Goal: Communication & Community: Answer question/provide support

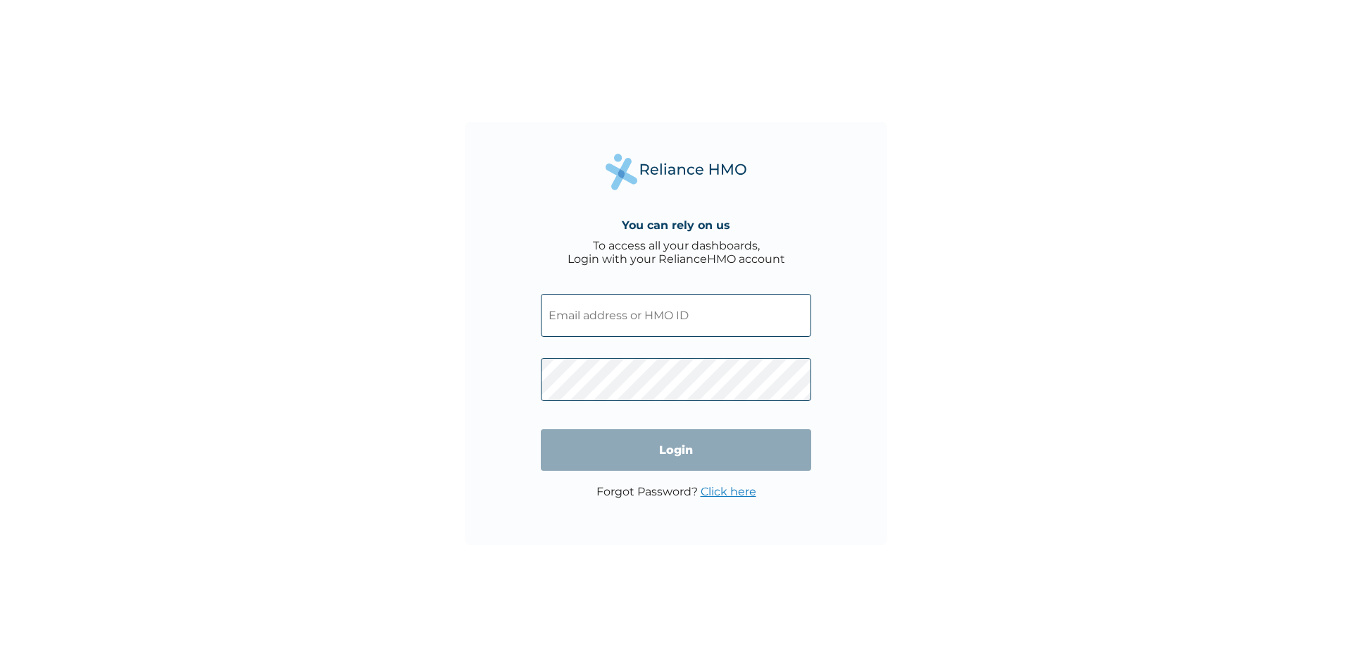
click at [699, 309] on input "text" at bounding box center [676, 315] width 270 height 43
type input "KOK/10001/A"
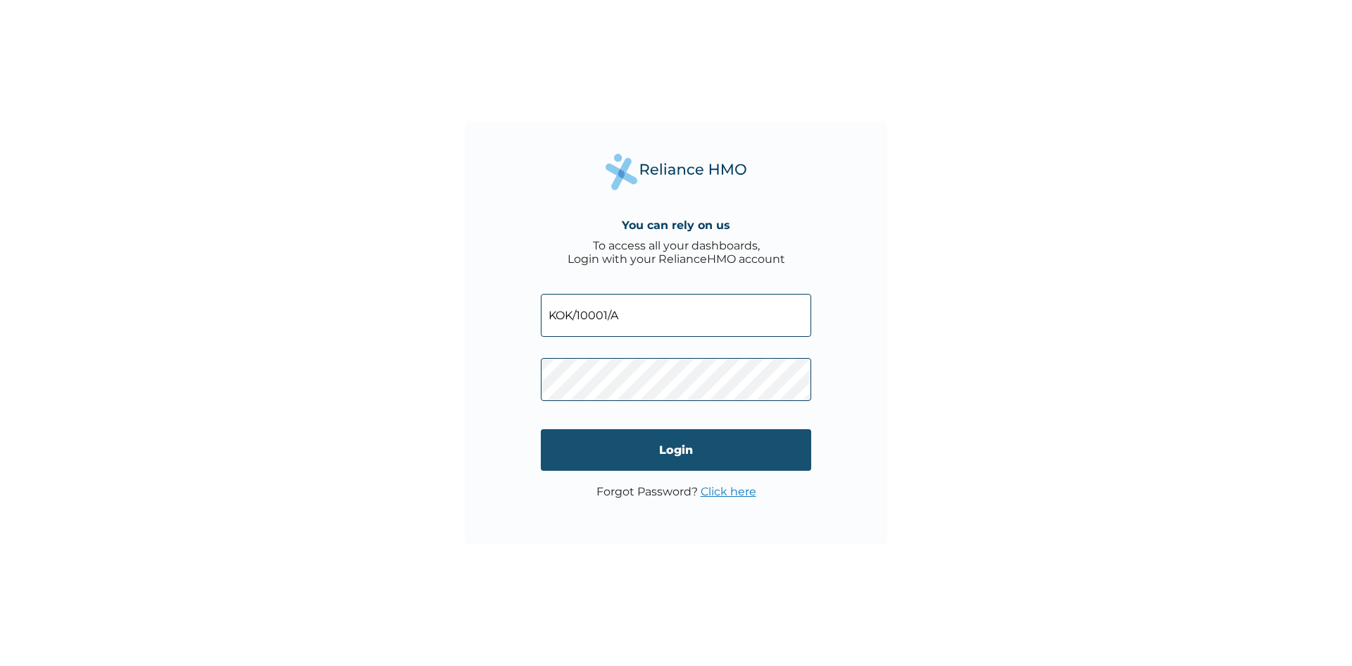
click at [702, 441] on input "Login" at bounding box center [676, 450] width 270 height 42
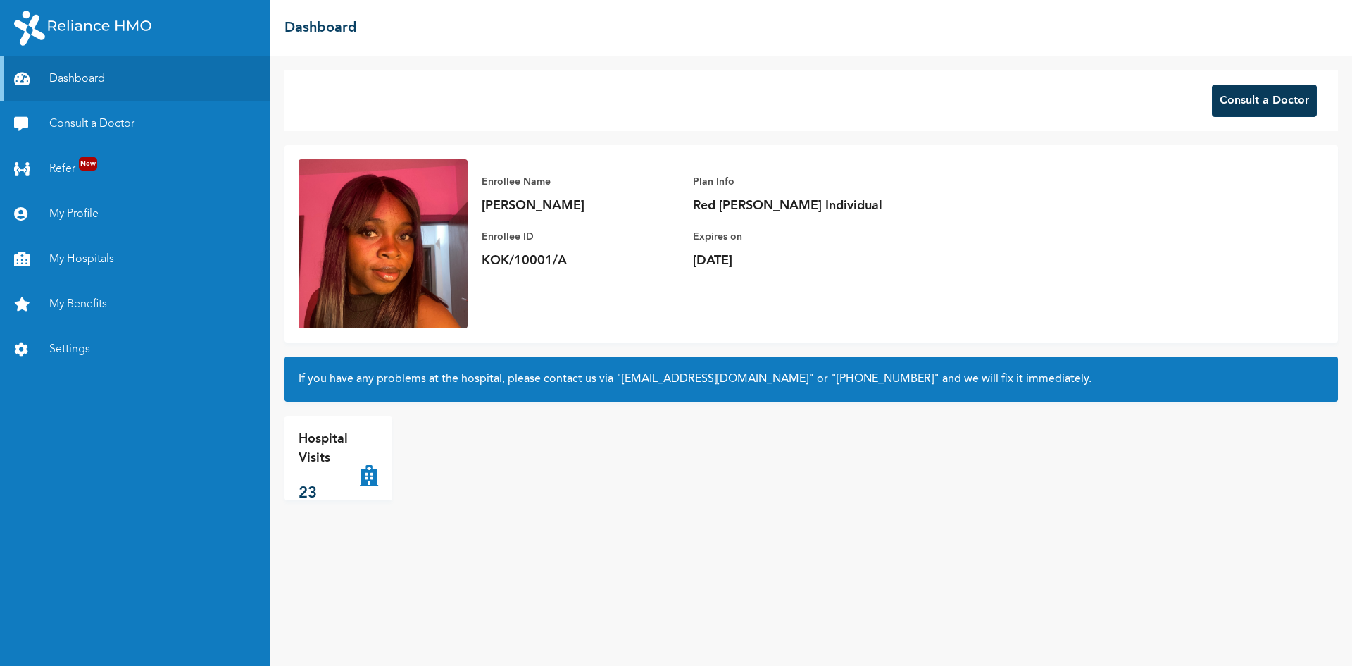
click at [1241, 106] on button "Consult a Doctor" at bounding box center [1264, 101] width 105 height 32
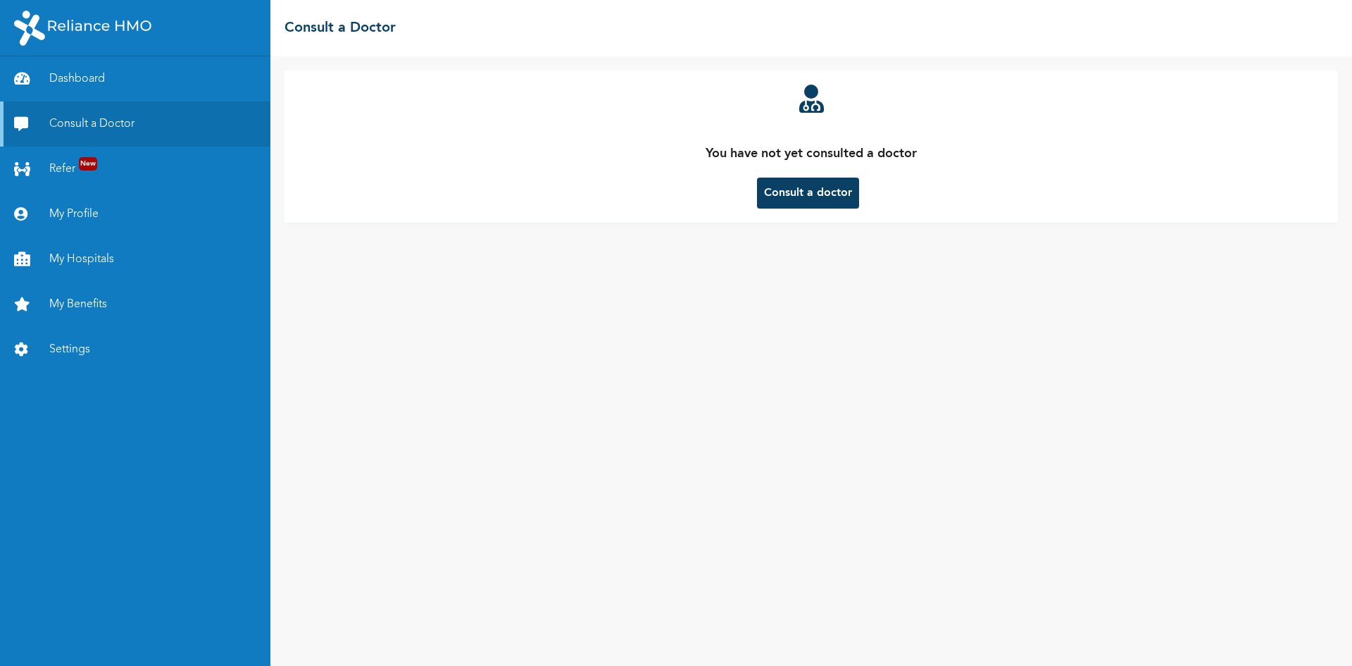
click at [783, 188] on button "Consult a doctor" at bounding box center [808, 193] width 102 height 31
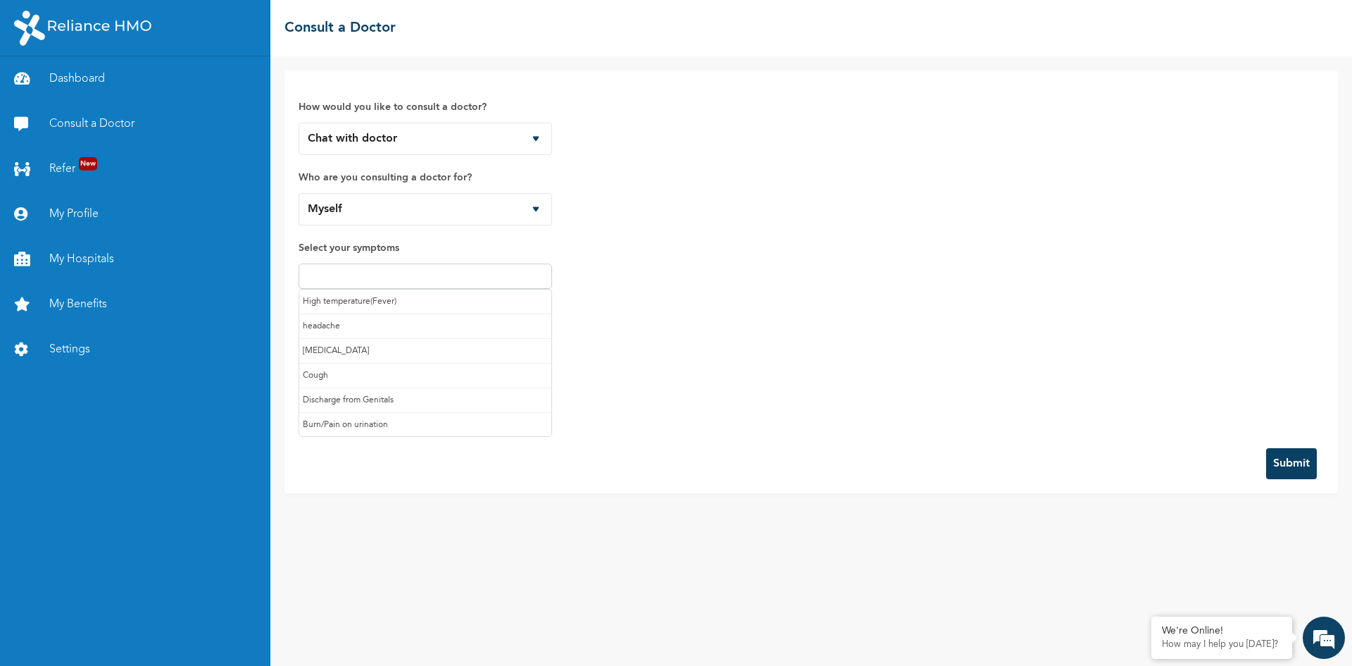
click at [523, 281] on input "text" at bounding box center [425, 276] width 245 height 17
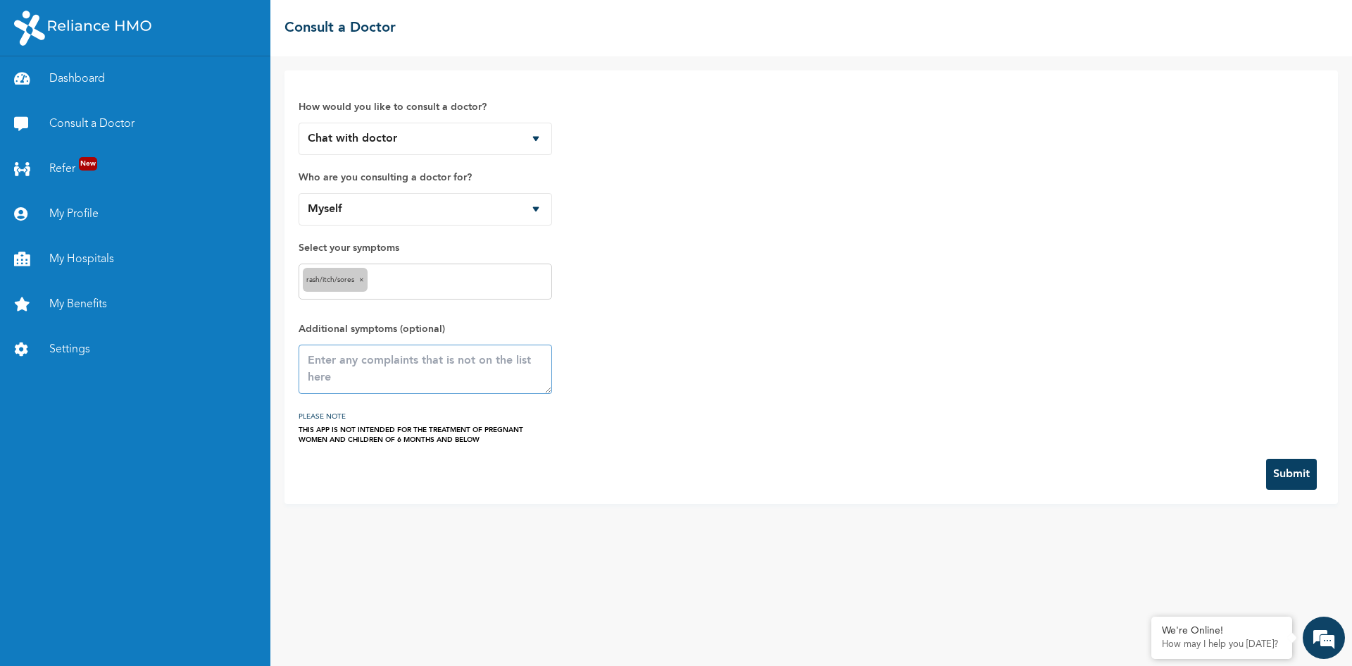
click at [431, 375] on textarea at bounding box center [426, 368] width 254 height 49
click at [353, 360] on textarea at bounding box center [426, 368] width 254 height 49
type textarea "i"
click at [457, 360] on textarea "have an irritation on my bum and" at bounding box center [426, 368] width 254 height 49
click at [492, 357] on textarea "have an irritation on my butt and" at bounding box center [426, 368] width 254 height 49
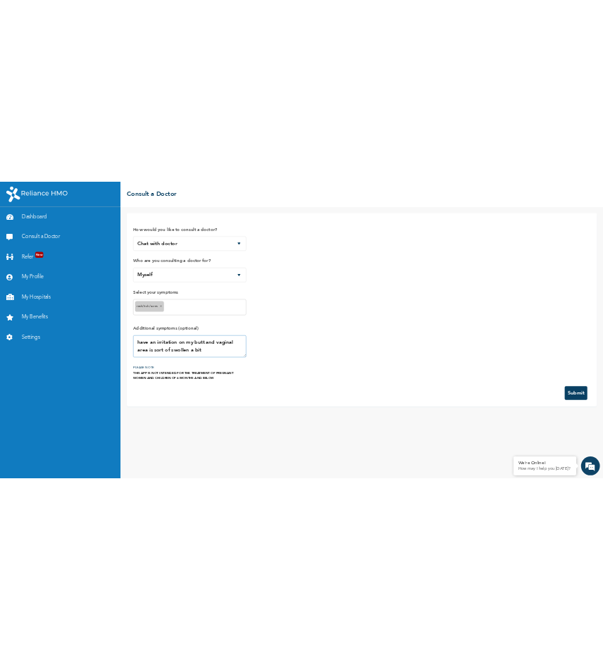
scroll to position [17, 0]
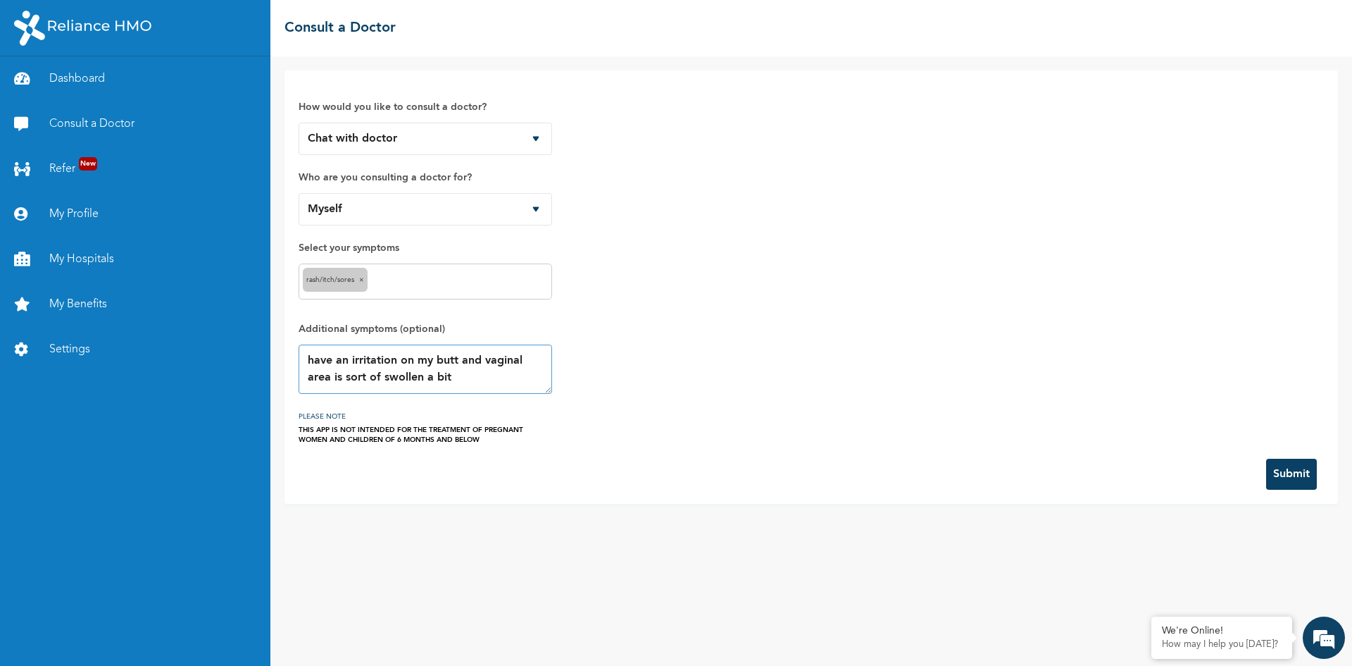
type textarea "have an irritation on my butt and vaginal area is sort of swollen a bit"
click at [1280, 475] on button "Submit" at bounding box center [1292, 474] width 51 height 31
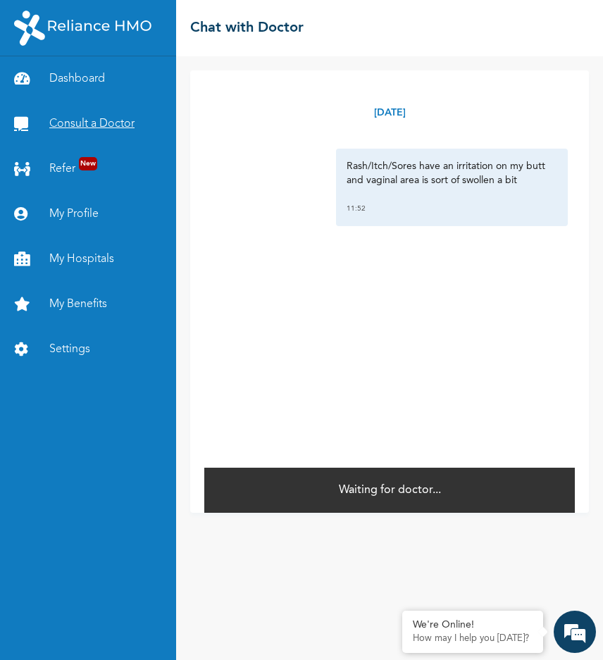
click at [82, 128] on link "Consult a Doctor" at bounding box center [88, 123] width 176 height 45
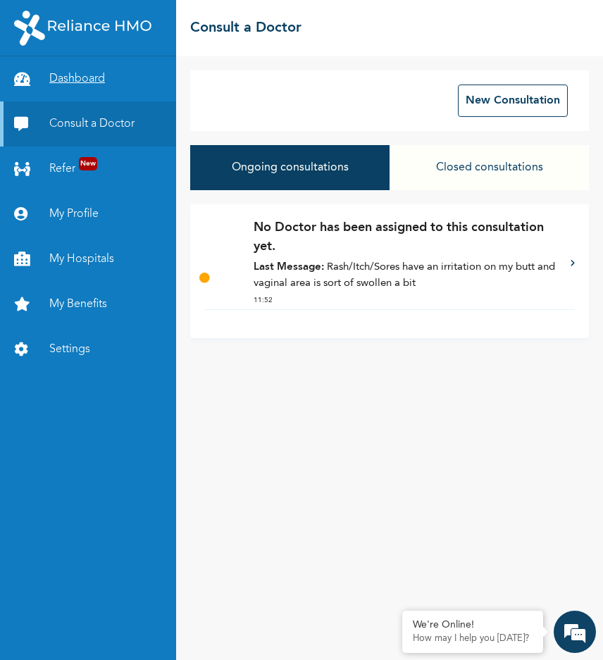
click at [112, 81] on link "Dashboard" at bounding box center [88, 78] width 176 height 45
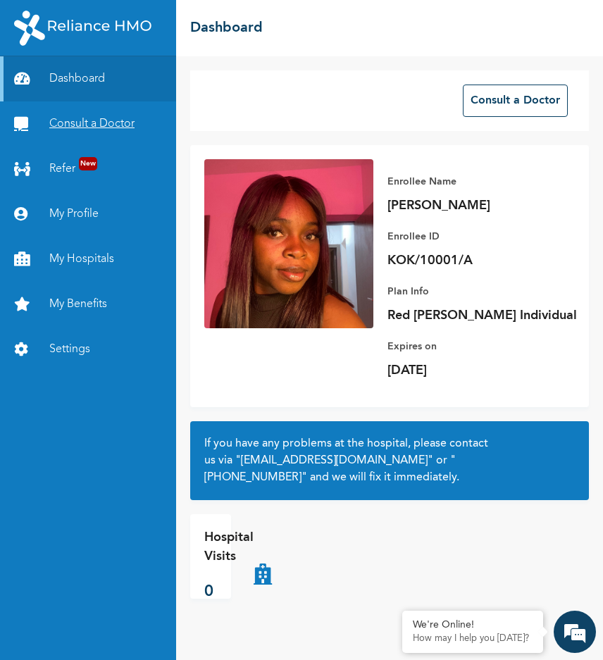
click at [111, 120] on link "Consult a Doctor" at bounding box center [88, 123] width 176 height 45
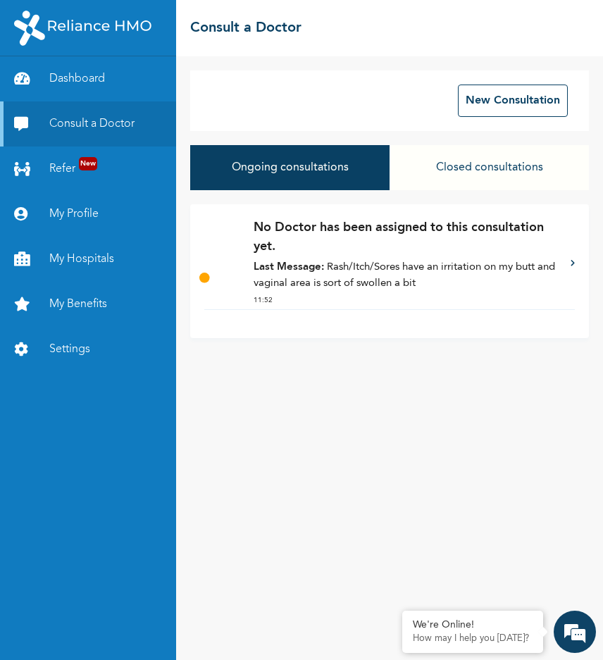
click at [337, 251] on p "No Doctor has been assigned to this consultation yet." at bounding box center [405, 237] width 303 height 38
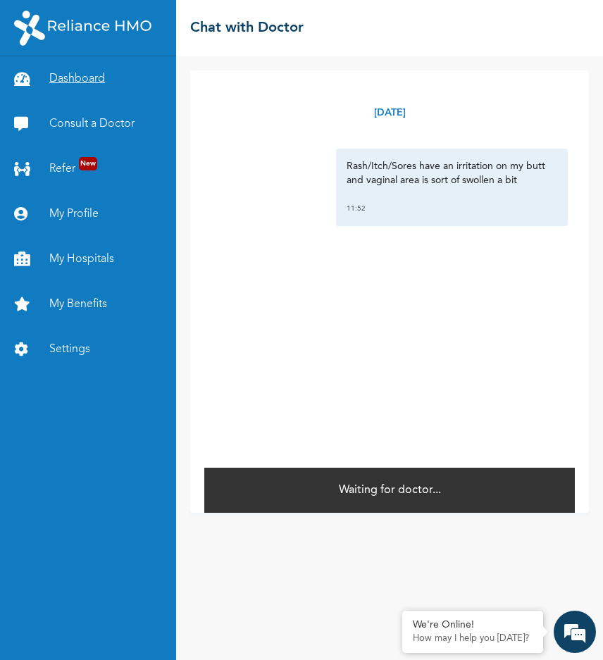
click at [101, 73] on link "Dashboard" at bounding box center [88, 78] width 176 height 45
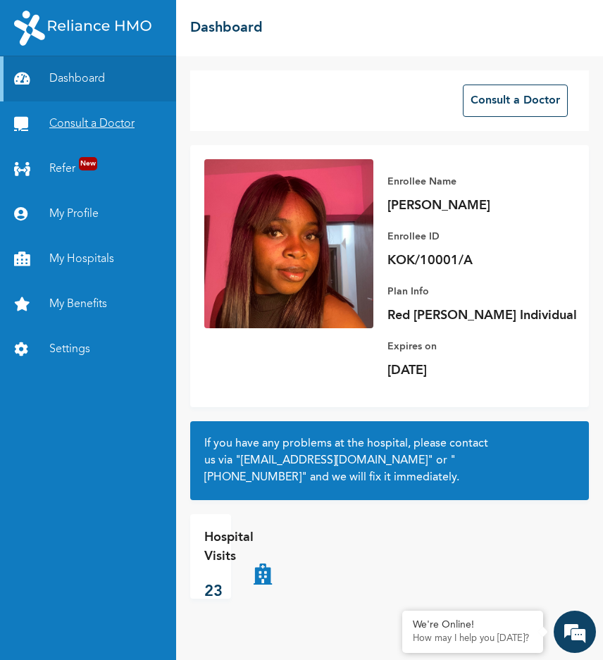
click at [70, 113] on link "Consult a Doctor" at bounding box center [88, 123] width 176 height 45
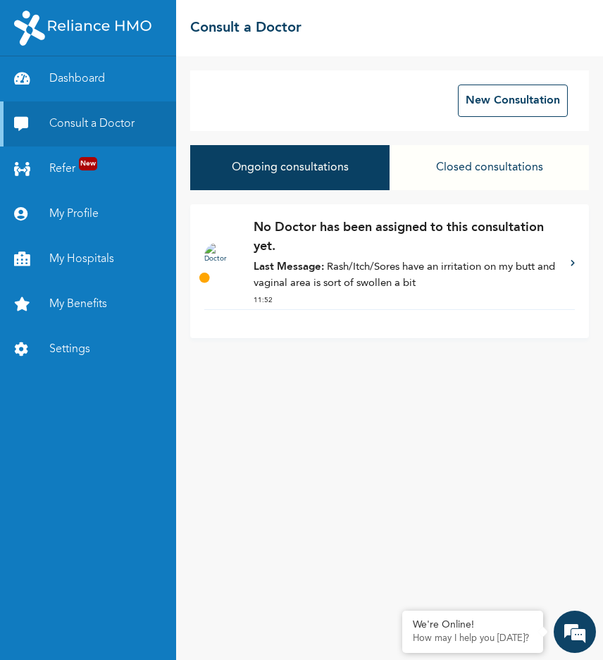
click at [454, 158] on button "Closed consultations" at bounding box center [489, 167] width 199 height 45
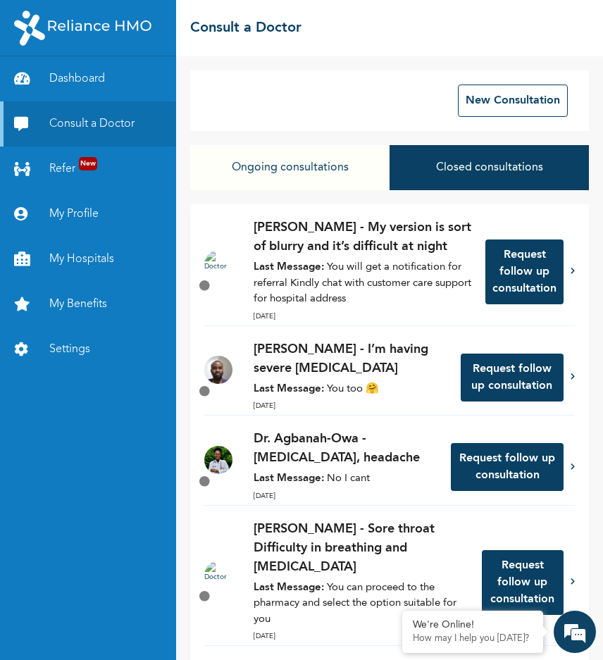
click at [282, 175] on button "Ongoing consultations" at bounding box center [289, 167] width 199 height 45
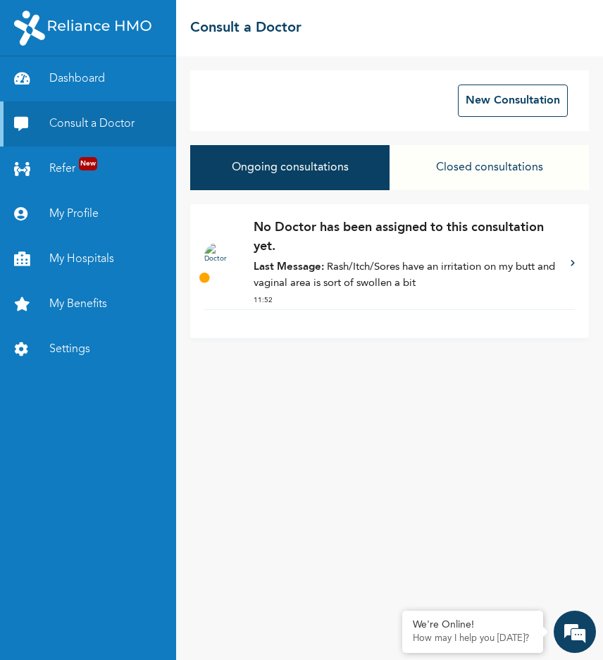
click at [353, 278] on p "Last Message: Rash/Itch/Sores have an irritation on my butt and vaginal area is…" at bounding box center [405, 276] width 303 height 32
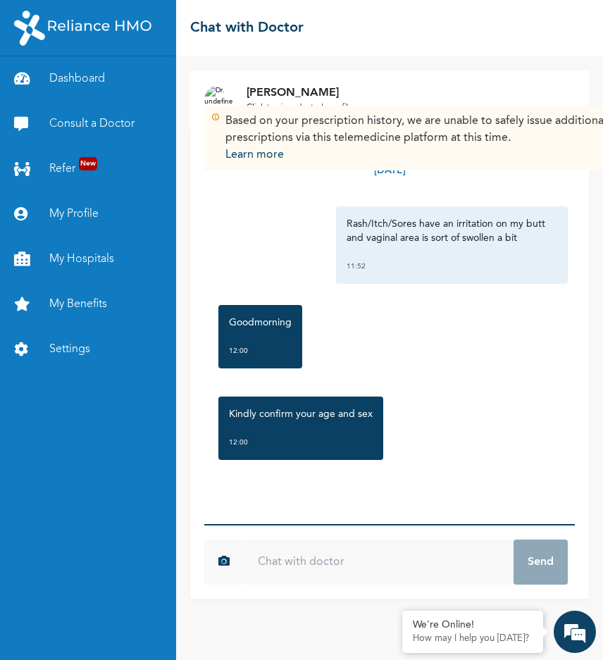
click at [318, 566] on input "text" at bounding box center [379, 562] width 270 height 45
type input "good afternoon"
click at [514, 540] on button "Send" at bounding box center [541, 562] width 54 height 45
click at [316, 571] on input "text" at bounding box center [379, 562] width 270 height 45
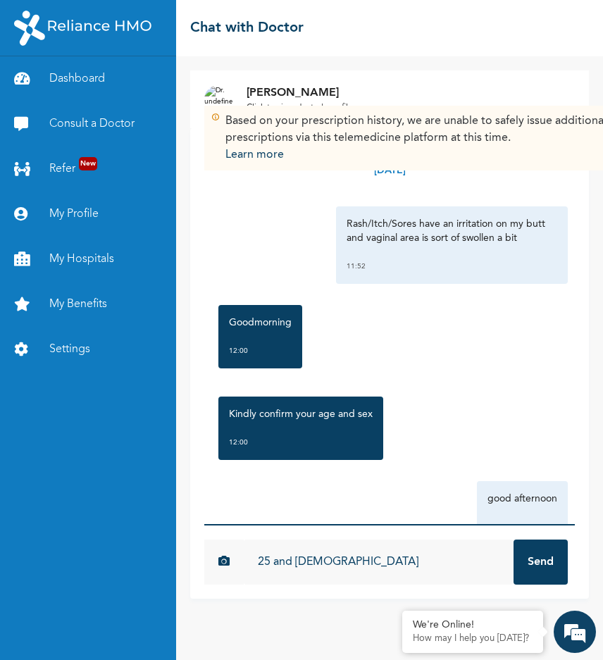
type input "25 and [DEMOGRAPHIC_DATA]"
click at [514, 540] on button "Send" at bounding box center [541, 562] width 54 height 45
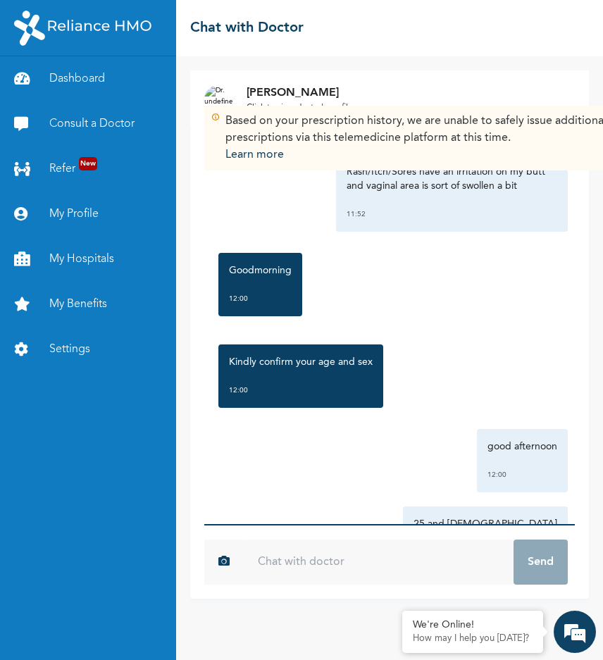
scroll to position [130, 0]
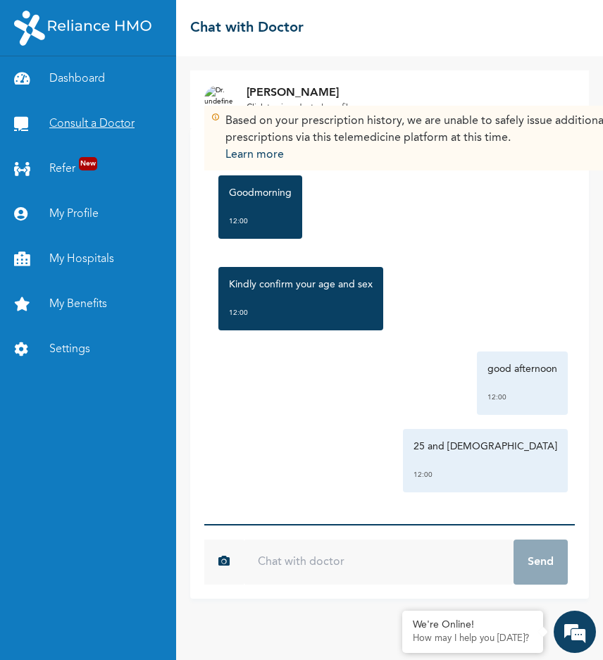
click at [76, 129] on link "Consult a Doctor" at bounding box center [88, 123] width 176 height 45
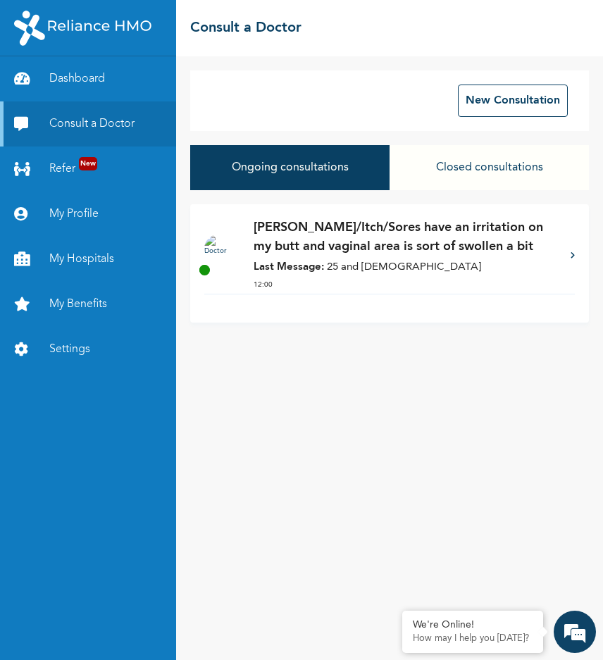
click at [398, 260] on p "Last Message: 25 and female" at bounding box center [405, 268] width 303 height 16
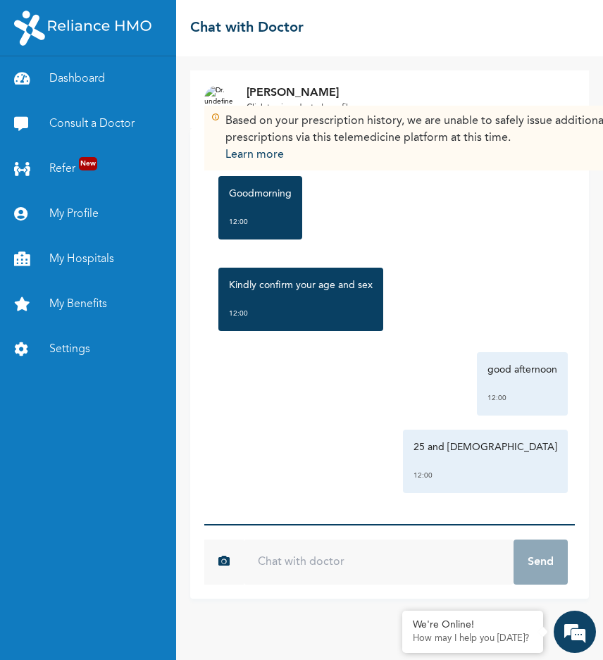
scroll to position [130, 0]
click at [106, 115] on link "Consult a Doctor" at bounding box center [88, 123] width 176 height 45
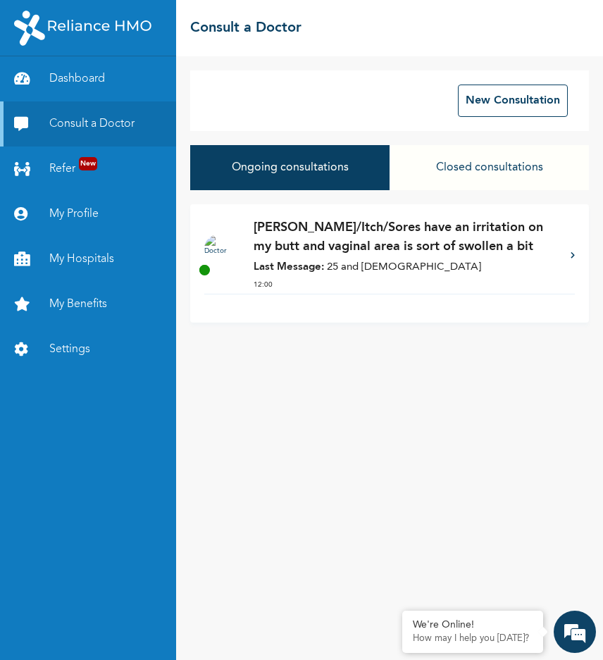
click at [434, 270] on p "Last Message: 25 and female" at bounding box center [405, 268] width 303 height 16
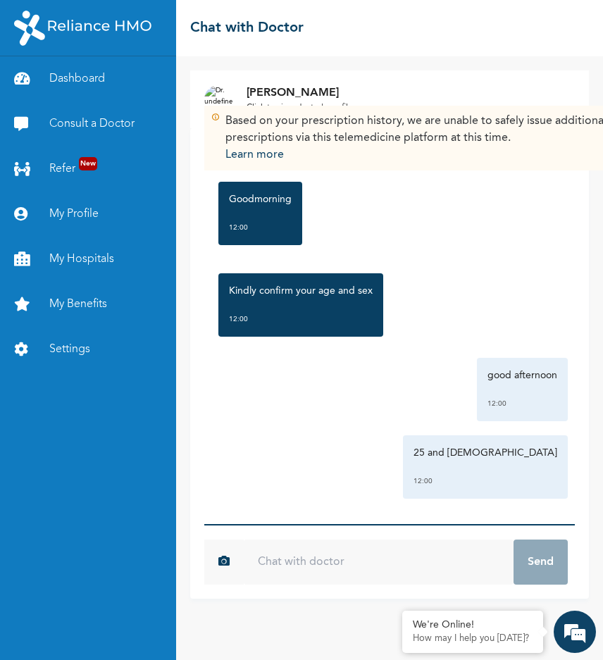
scroll to position [130, 0]
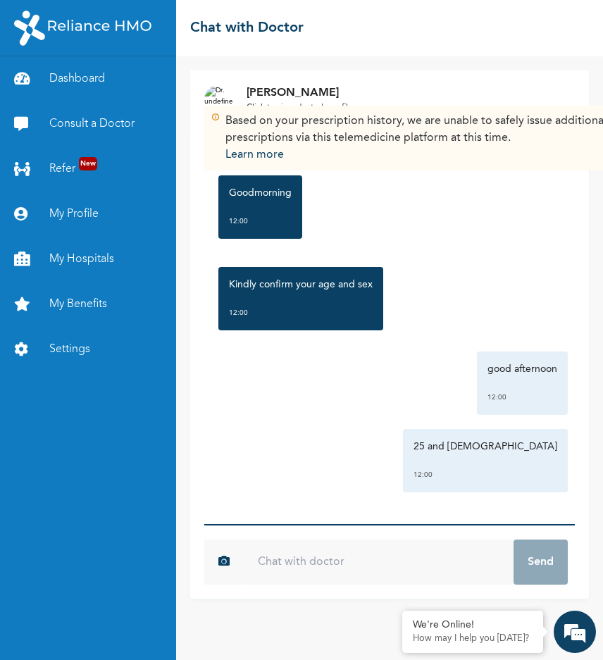
click at [268, 552] on input "text" at bounding box center [379, 562] width 270 height 45
click at [87, 123] on link "Consult a Doctor" at bounding box center [88, 123] width 176 height 45
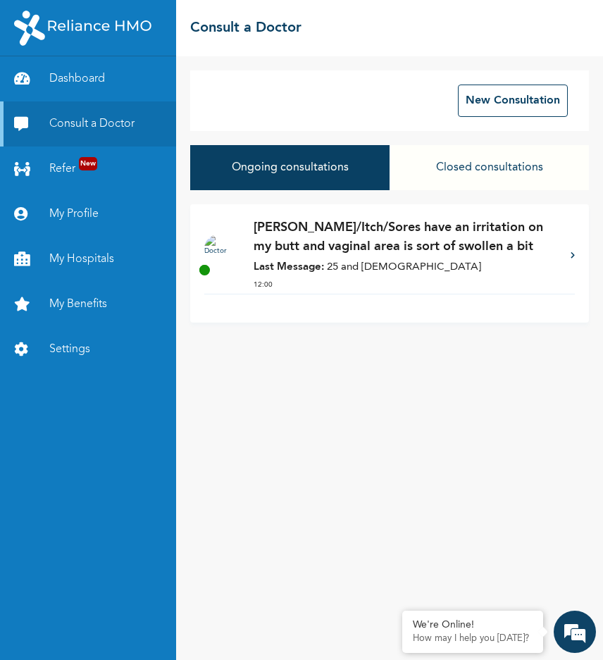
click at [459, 261] on p "Last Message: 25 and female" at bounding box center [405, 268] width 303 height 16
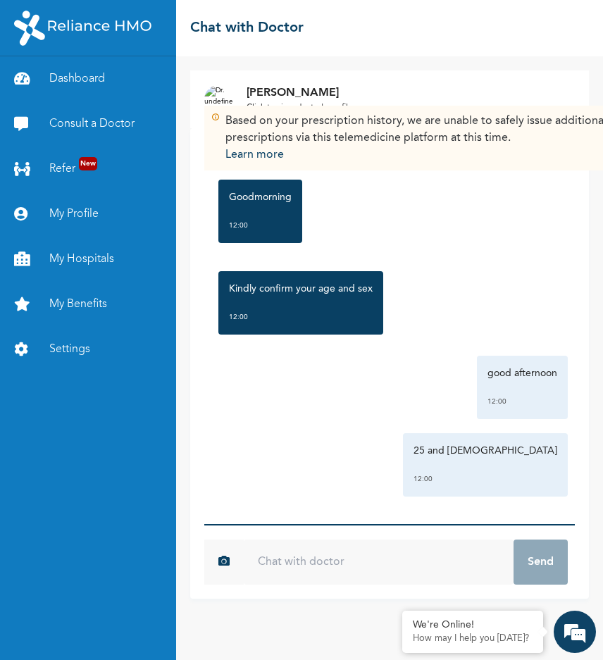
scroll to position [130, 0]
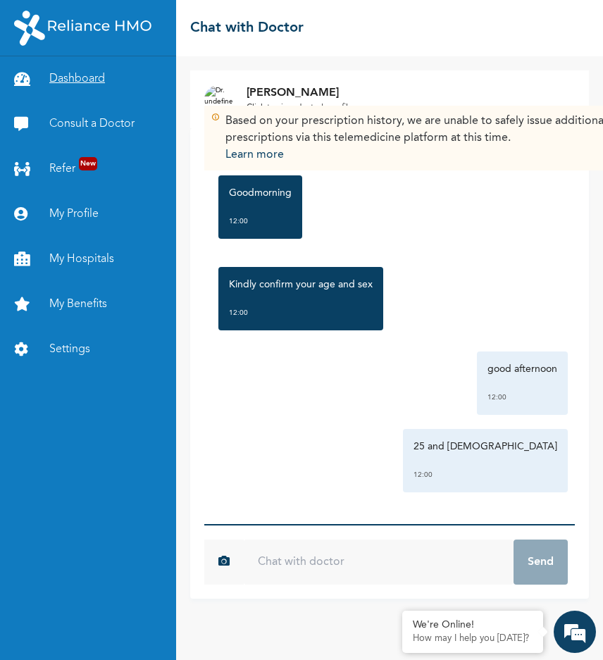
click at [73, 76] on link "Dashboard" at bounding box center [88, 78] width 176 height 45
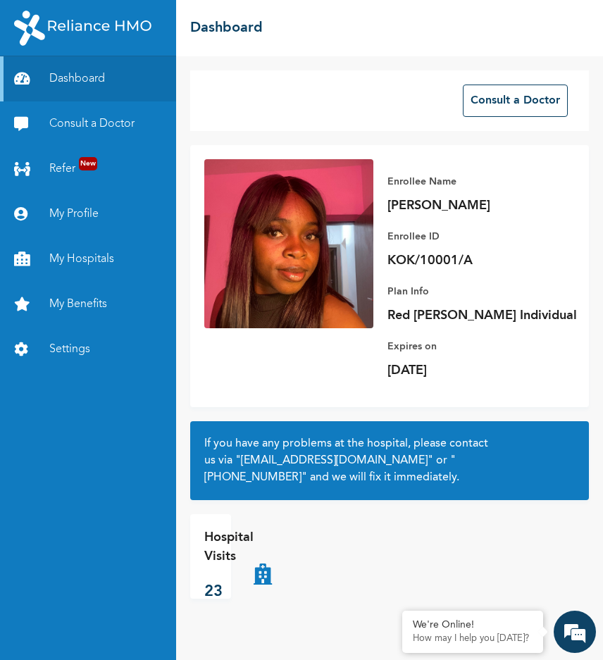
click at [266, 211] on img at bounding box center [288, 243] width 169 height 169
click at [347, 228] on img at bounding box center [288, 243] width 169 height 169
drag, startPoint x: 354, startPoint y: 256, endPoint x: 76, endPoint y: 123, distance: 308.4
click at [76, 123] on link "Consult a Doctor" at bounding box center [88, 123] width 176 height 45
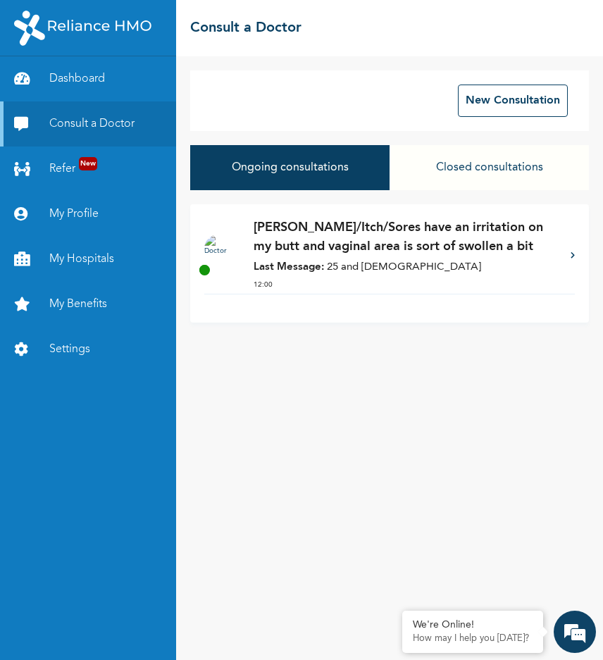
click at [389, 236] on p "Dr. Onuigbo - Rash/Itch/Sores have an irritation on my butt and vaginal area is…" at bounding box center [405, 237] width 303 height 38
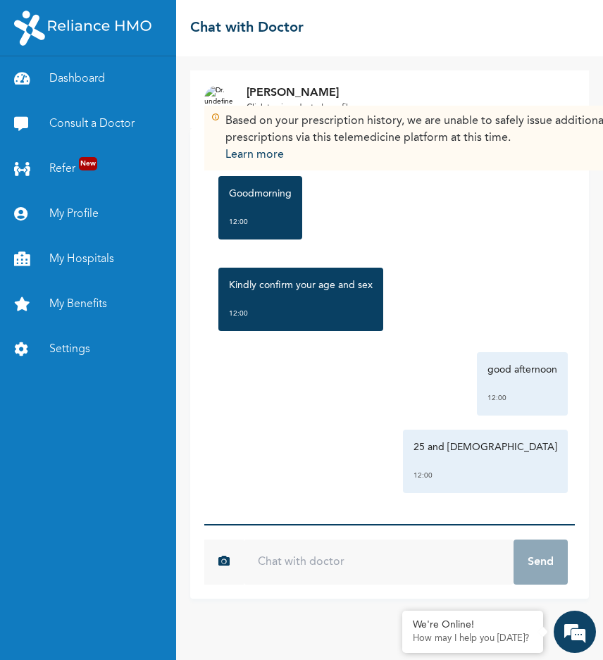
scroll to position [130, 0]
click at [329, 555] on input "text" at bounding box center [379, 562] width 270 height 45
type input "/"
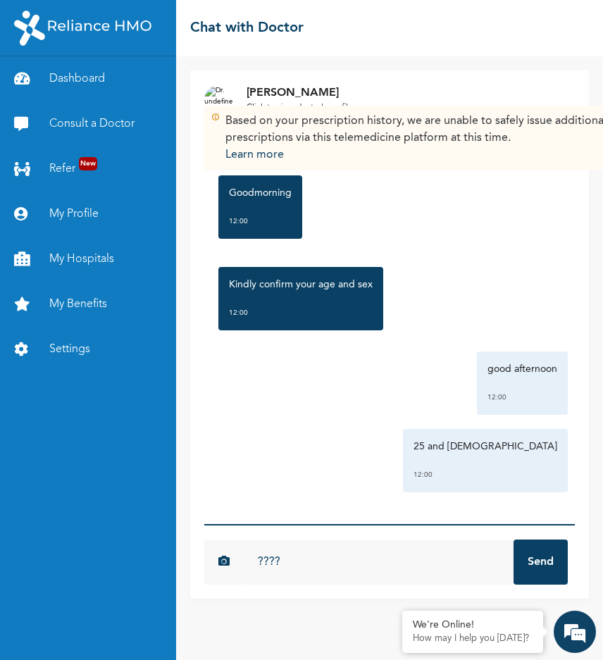
type input "????"
click at [514, 540] on button "Send" at bounding box center [541, 562] width 54 height 45
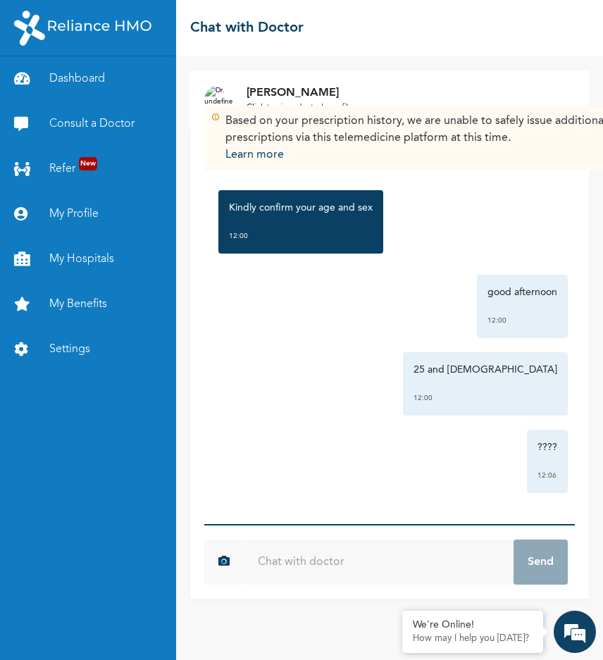
scroll to position [207, 0]
click at [99, 121] on link "Consult a Doctor" at bounding box center [88, 123] width 176 height 45
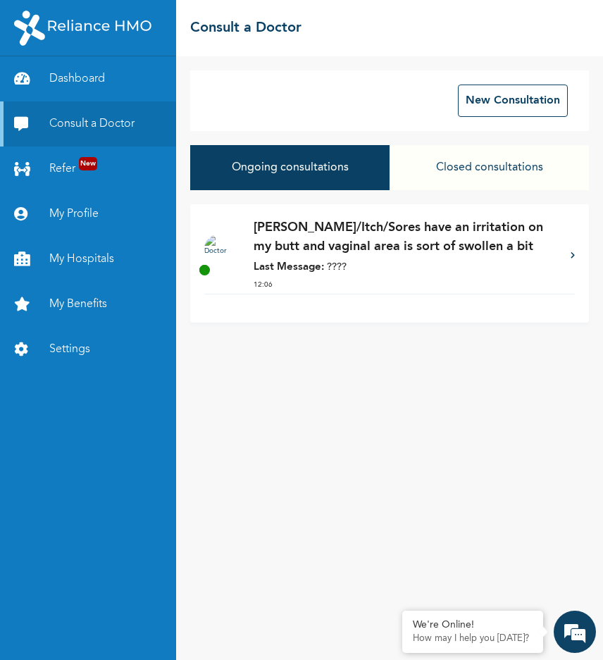
click at [357, 240] on p "Dr. Onuigbo - Rash/Itch/Sores have an irritation on my butt and vaginal area is…" at bounding box center [405, 237] width 303 height 38
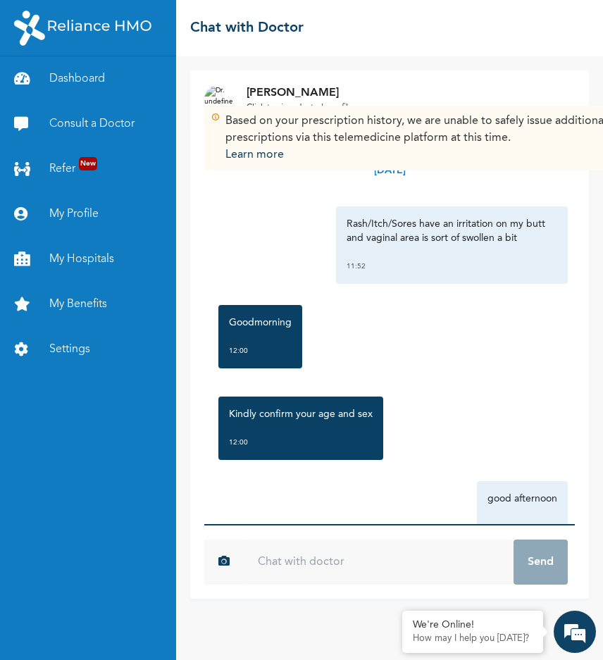
scroll to position [207, 0]
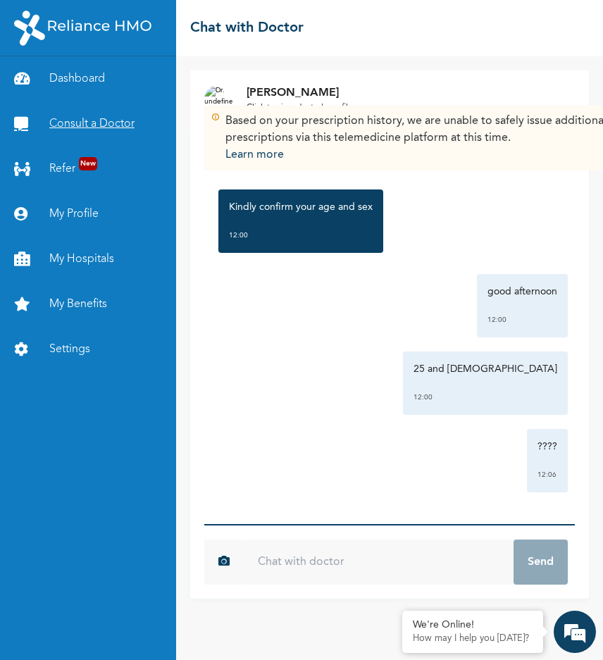
click at [74, 124] on link "Consult a Doctor" at bounding box center [88, 123] width 176 height 45
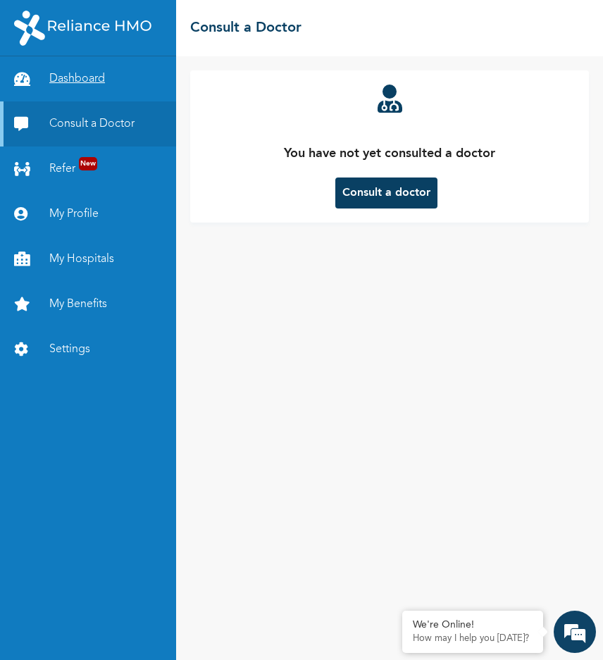
click at [59, 63] on link "Dashboard" at bounding box center [88, 78] width 176 height 45
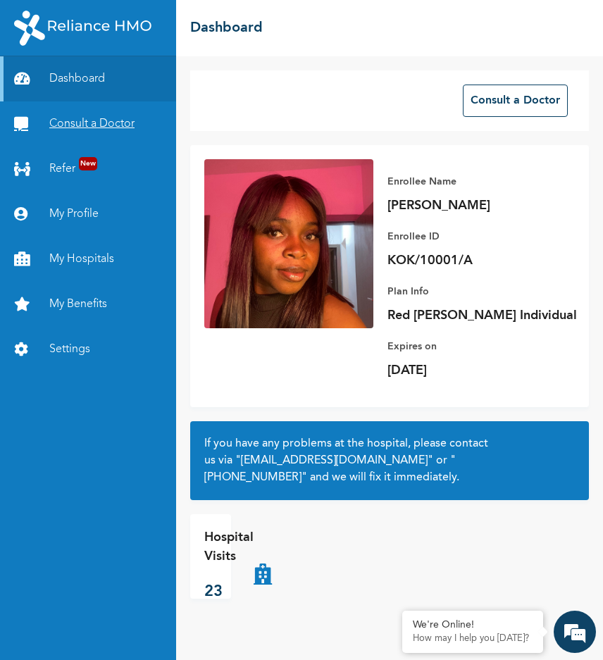
click at [49, 123] on link "Consult a Doctor" at bounding box center [88, 123] width 176 height 45
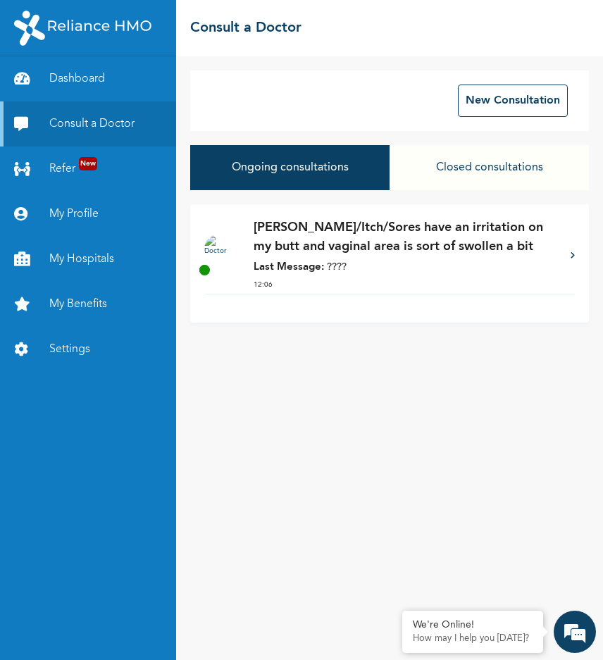
click at [317, 262] on strong "Last Message:" at bounding box center [289, 267] width 70 height 11
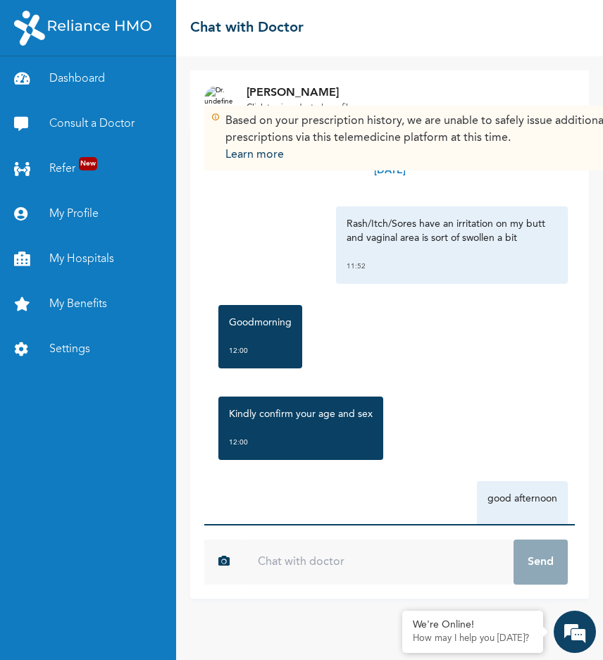
scroll to position [207, 0]
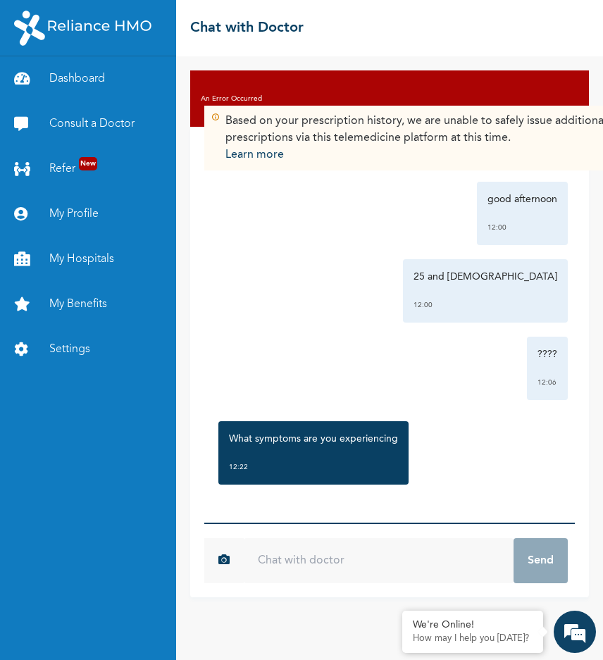
scroll to position [299, 0]
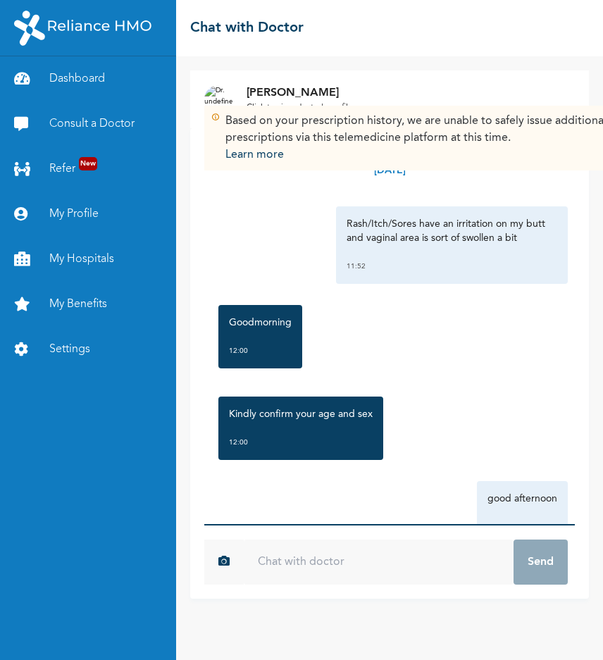
scroll to position [299, 0]
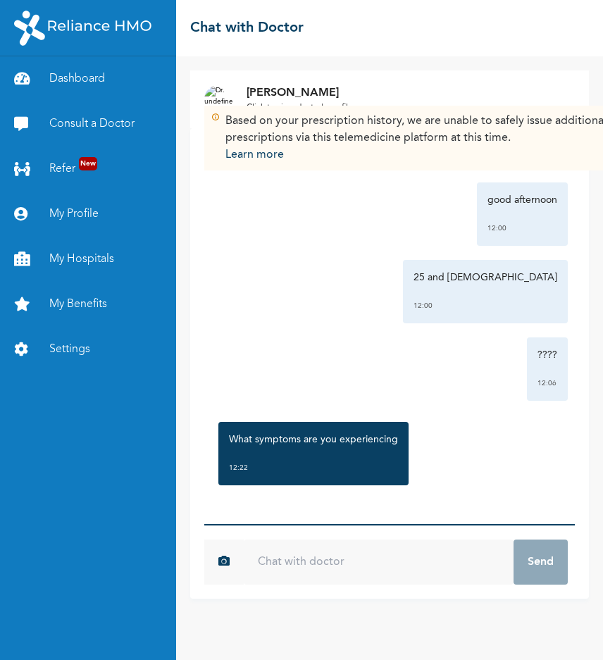
click at [274, 566] on input "text" at bounding box center [379, 562] width 270 height 45
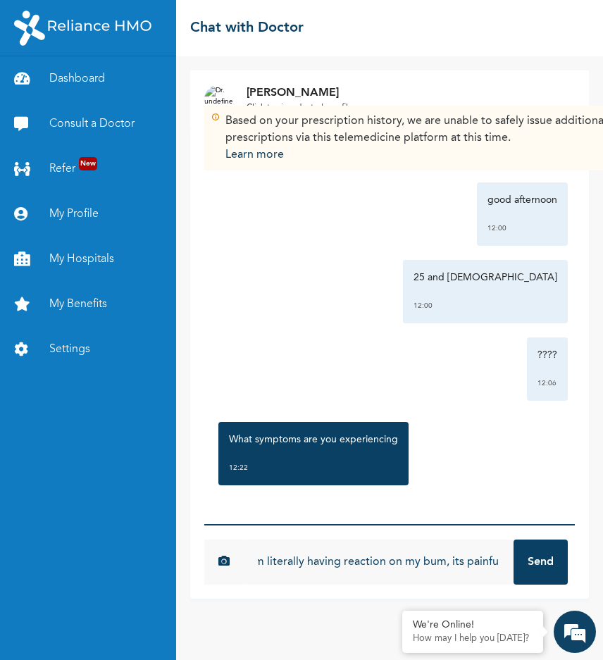
scroll to position [0, 9]
type input "im literally having reaction on my bum, its painful"
click at [514, 540] on button "Send" at bounding box center [541, 562] width 54 height 45
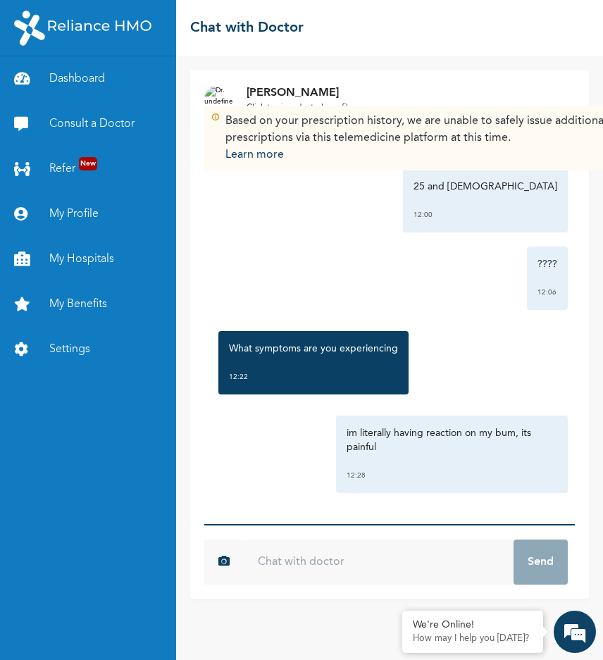
scroll to position [390, 0]
click at [331, 559] on input "text" at bounding box center [379, 562] width 270 height 45
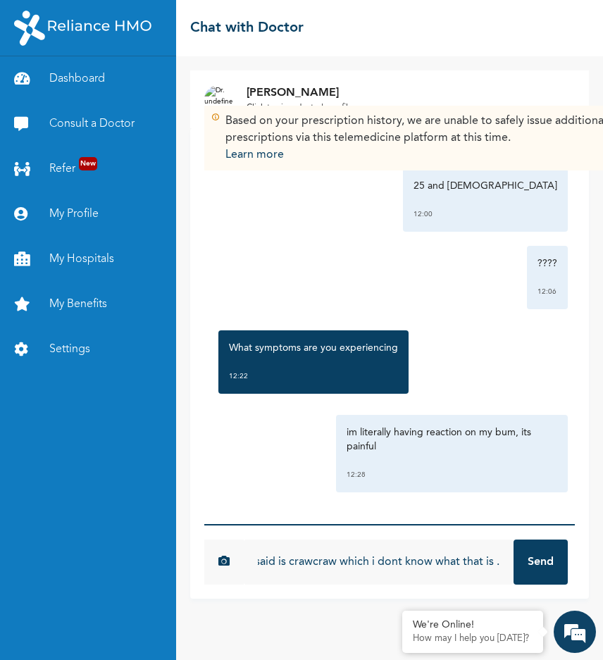
scroll to position [0, 143]
type input "according to someone she said is crawcraw which i dont know what that is ."
click at [514, 540] on button "Send" at bounding box center [541, 562] width 54 height 45
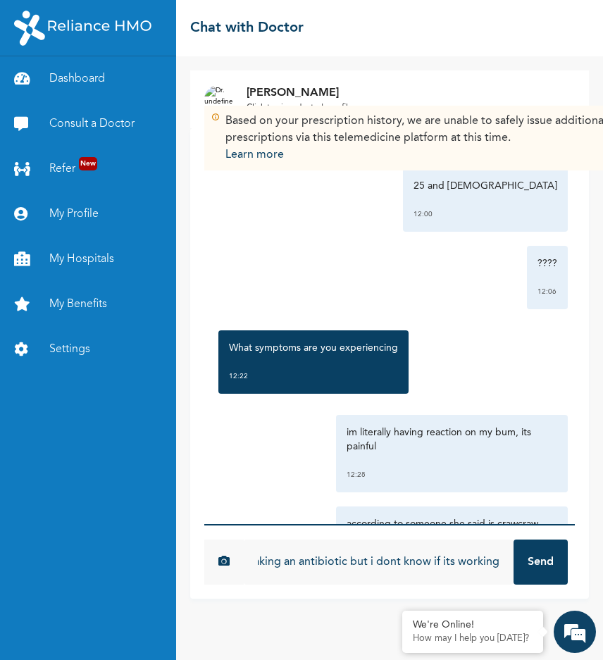
scroll to position [0, 75]
click at [347, 564] on input "i'm currently taking an antibiotic but i dont know if its working" at bounding box center [379, 562] width 270 height 45
type input "i'm currently taking an antibiotic and antifungi cream but i dont know if its w…"
click at [514, 540] on button "Send" at bounding box center [541, 562] width 54 height 45
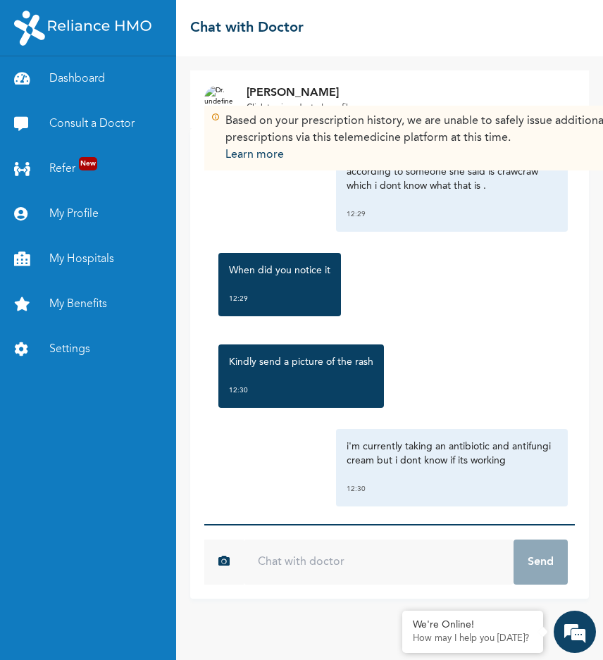
scroll to position [757, 0]
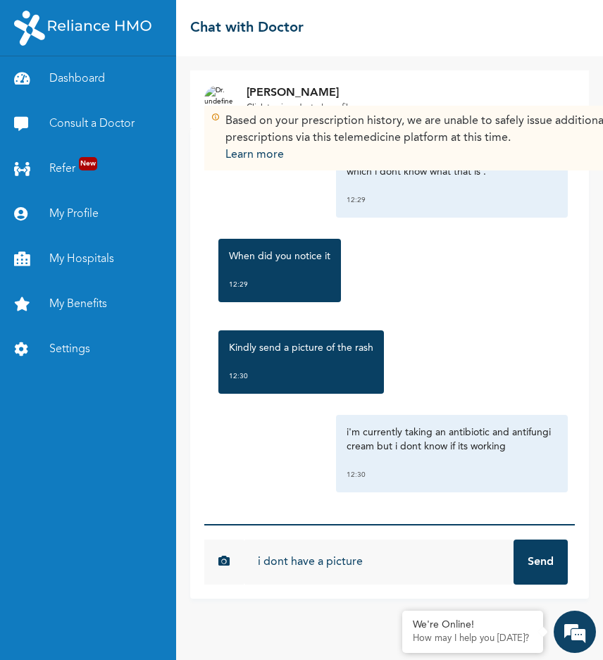
type input "i dont have a picture"
click at [514, 540] on button "Send" at bounding box center [541, 562] width 54 height 45
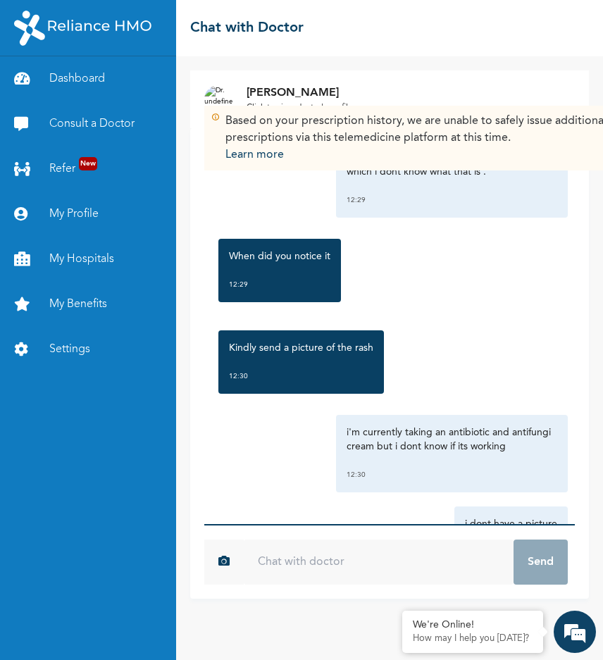
click at [345, 560] on input "text" at bounding box center [379, 562] width 270 height 45
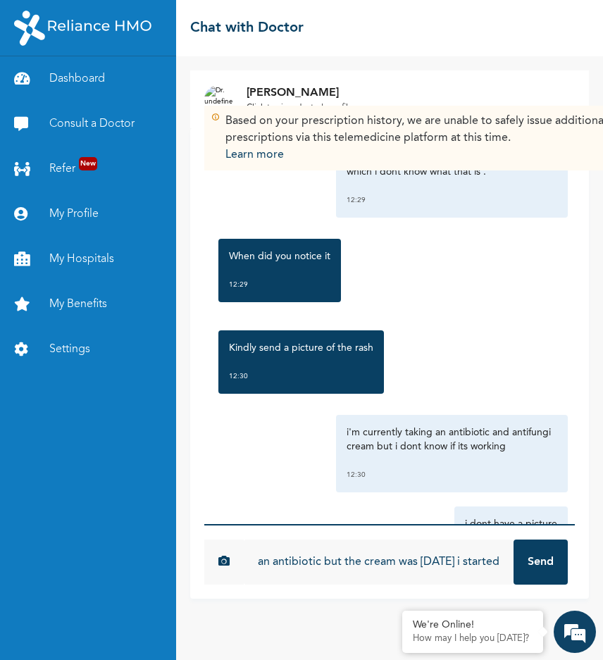
scroll to position [0, 306]
type input "it started on monday but on wednesday i started taking an antibiotic but the cr…"
click at [514, 540] on button "Send" at bounding box center [541, 562] width 54 height 45
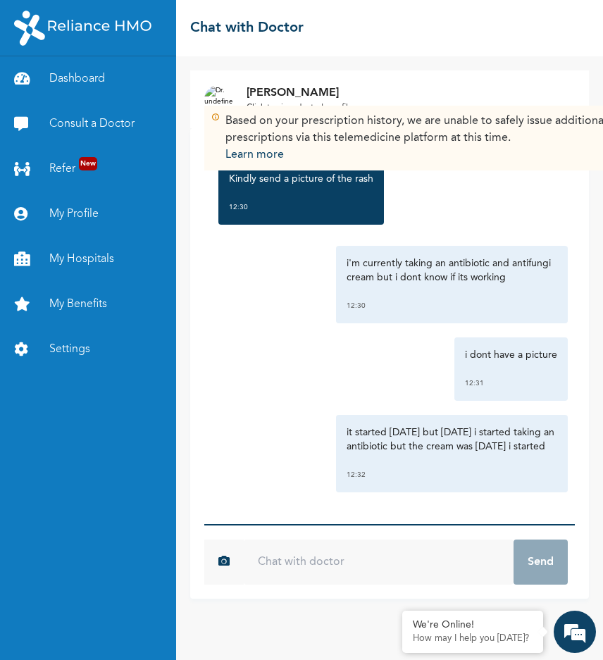
scroll to position [940, 0]
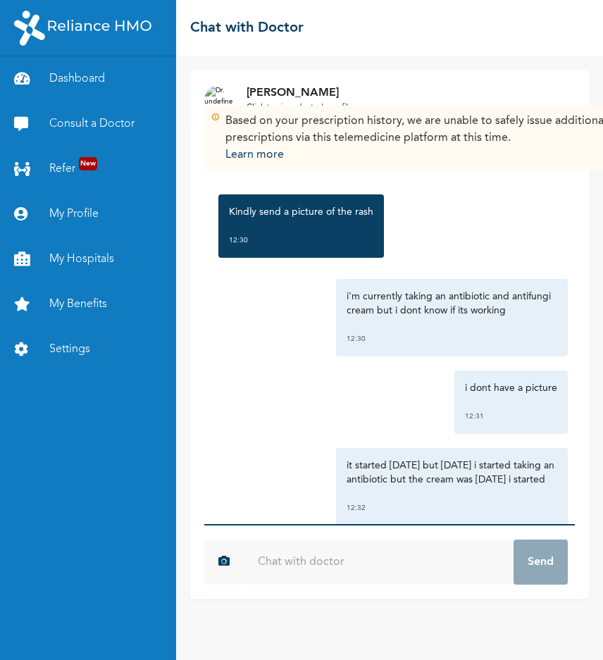
scroll to position [940, 0]
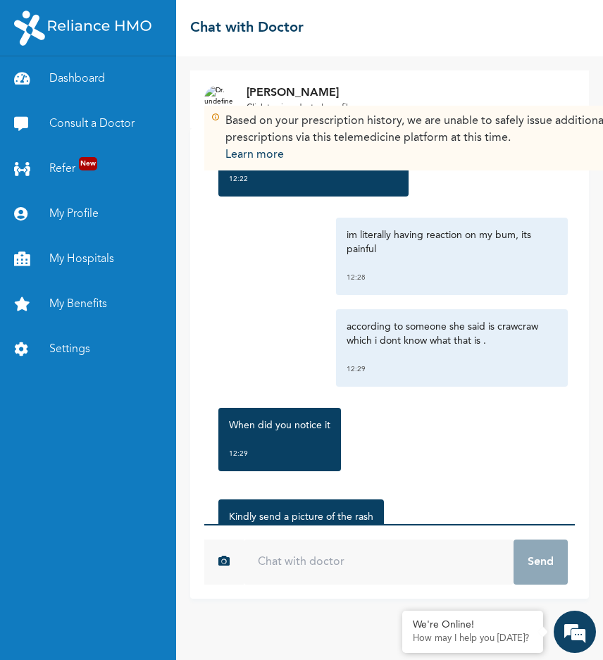
scroll to position [940, 0]
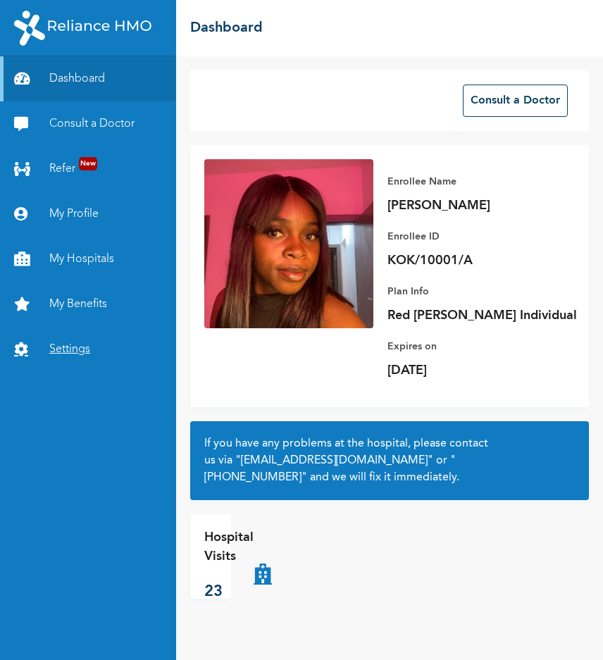
click at [55, 347] on link "Settings" at bounding box center [88, 349] width 176 height 45
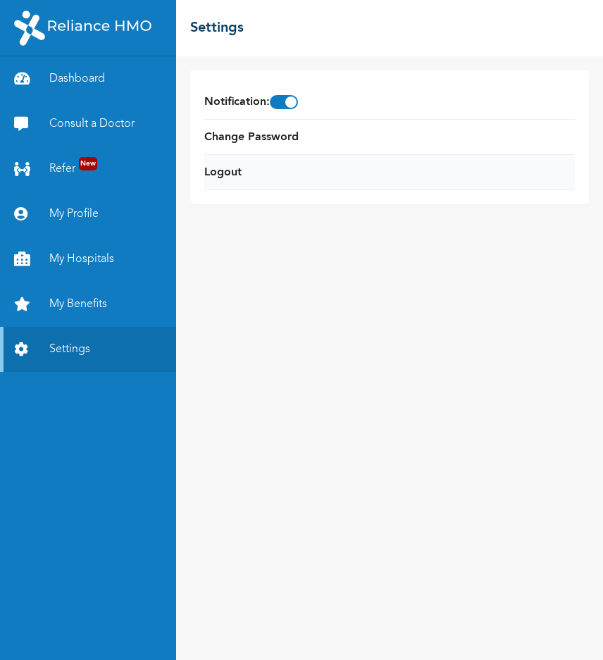
click at [328, 170] on li "Logout" at bounding box center [389, 172] width 371 height 35
click at [218, 178] on link "Logout" at bounding box center [222, 172] width 37 height 17
